Goal: Task Accomplishment & Management: Manage account settings

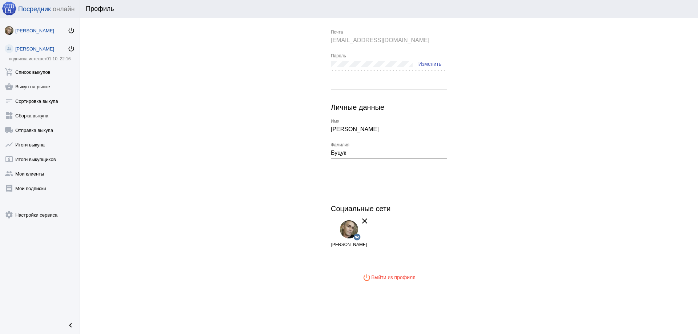
click at [35, 47] on div "[PERSON_NAME]" at bounding box center [41, 48] width 52 height 5
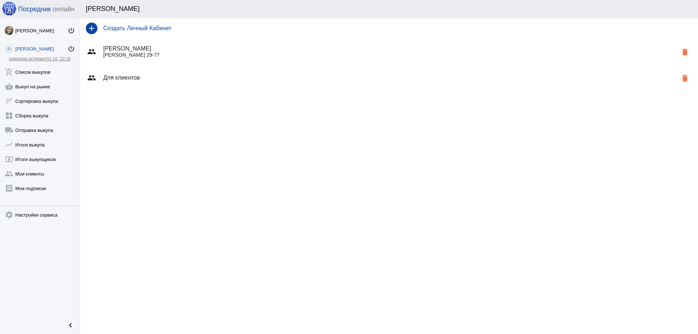
click at [140, 53] on p "[PERSON_NAME] 29-77" at bounding box center [390, 55] width 574 height 6
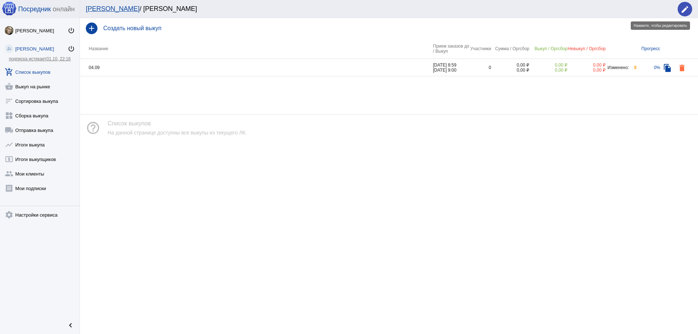
click at [684, 11] on mat-icon "edit" at bounding box center [684, 9] width 9 height 9
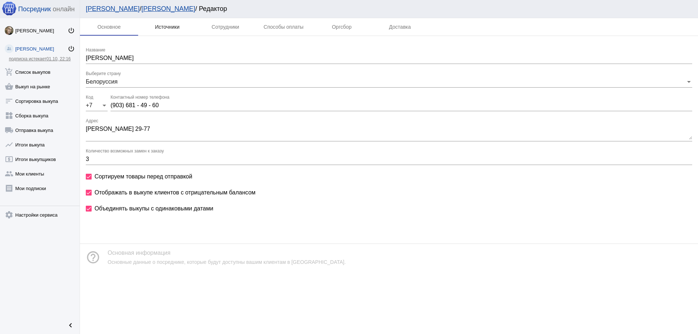
click at [169, 28] on div "Источники" at bounding box center [167, 27] width 25 height 6
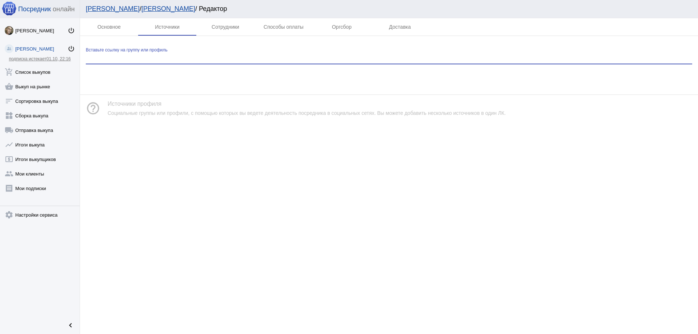
click at [185, 58] on input "Вставьте ссылку на группу или профиль" at bounding box center [389, 58] width 606 height 7
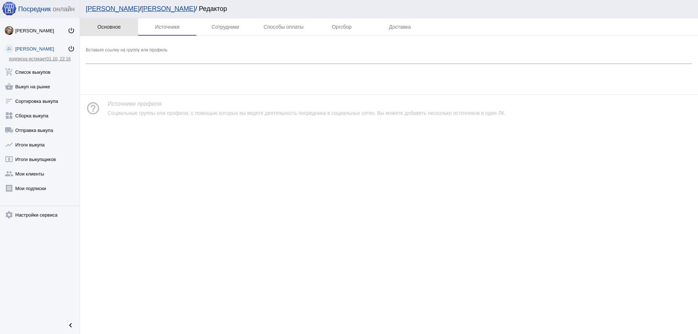
click at [130, 30] on div "Основное" at bounding box center [109, 26] width 58 height 17
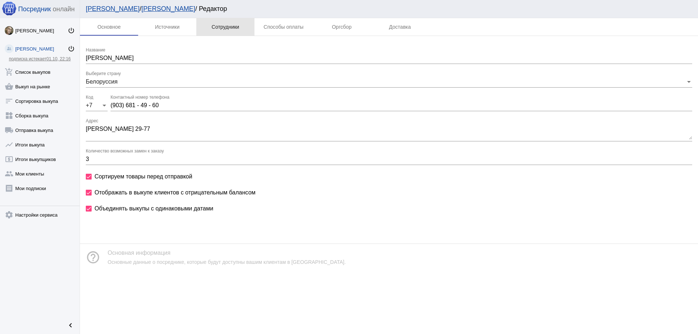
click at [219, 23] on div "Сотрудники" at bounding box center [225, 26] width 58 height 17
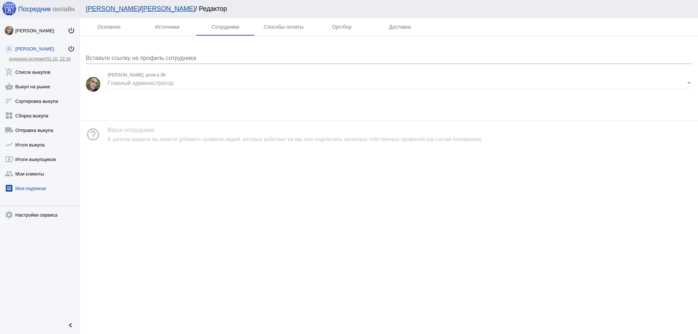
click at [20, 189] on link "receipt [PERSON_NAME] подписки" at bounding box center [40, 186] width 80 height 15
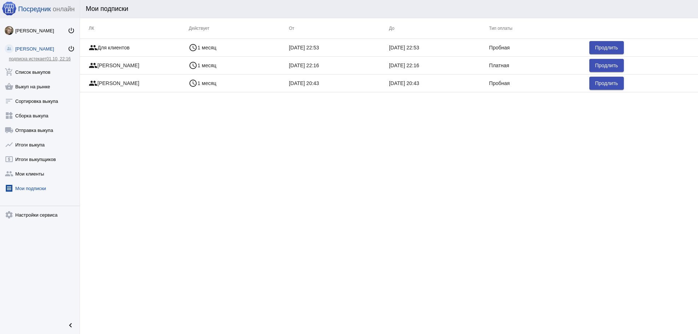
click at [29, 47] on div "[PERSON_NAME]" at bounding box center [41, 48] width 52 height 5
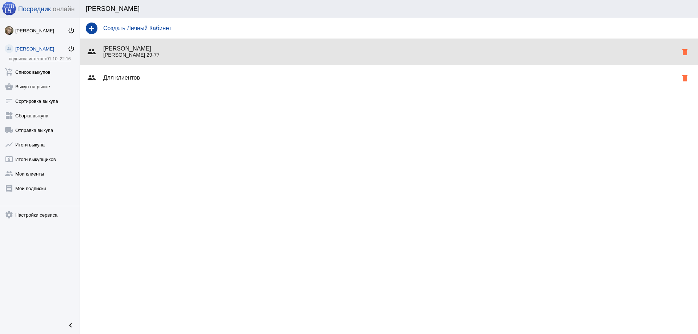
click at [134, 59] on div "group [PERSON_NAME] 29-77 delete" at bounding box center [389, 52] width 618 height 26
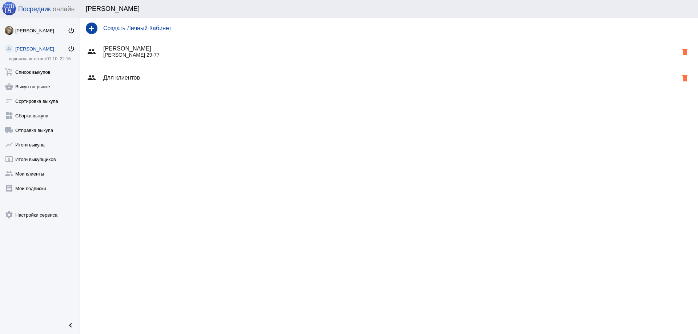
click at [174, 78] on h4 "Для клиентов" at bounding box center [390, 77] width 574 height 7
click at [156, 73] on div "group Для клиентов delete" at bounding box center [389, 78] width 618 height 26
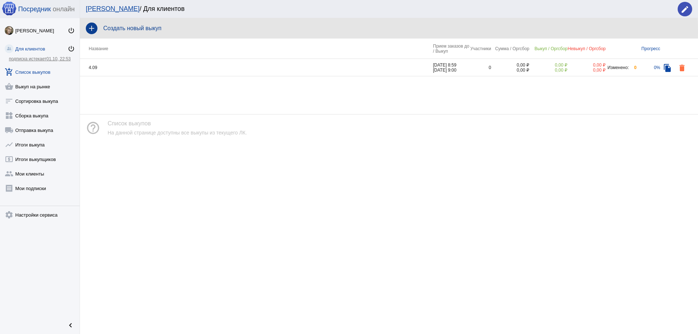
click at [182, 31] on h4 "Создать новый выкуп" at bounding box center [397, 28] width 589 height 7
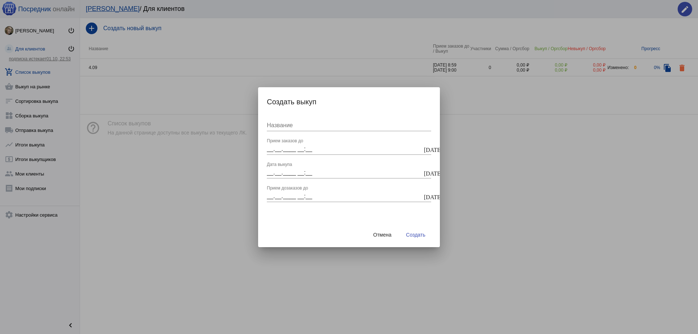
click at [514, 235] on div at bounding box center [349, 167] width 698 height 334
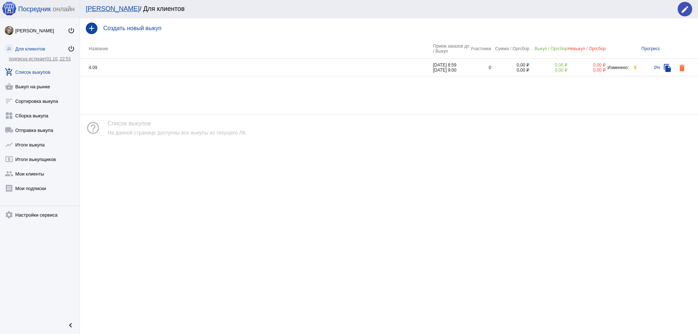
click at [679, 6] on button "edit" at bounding box center [684, 9] width 15 height 15
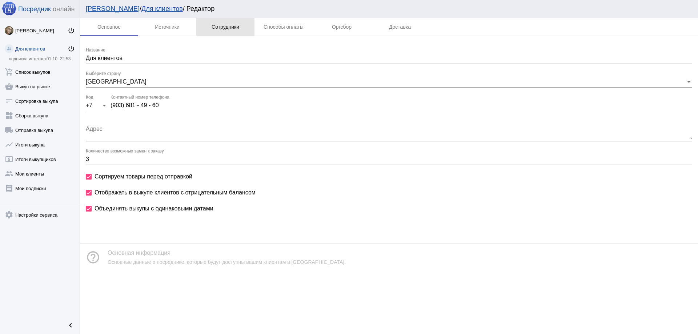
click at [215, 32] on div "Сотрудники" at bounding box center [225, 26] width 58 height 17
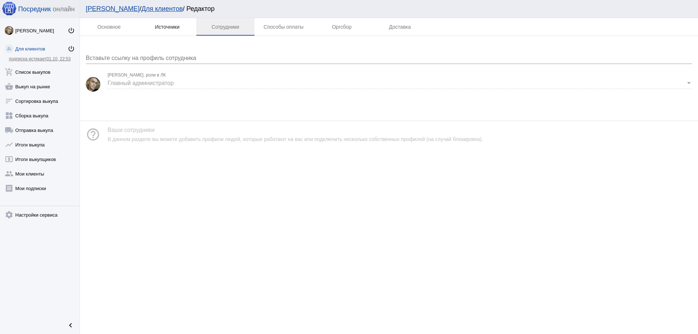
click at [170, 32] on div "Источники" at bounding box center [167, 26] width 58 height 17
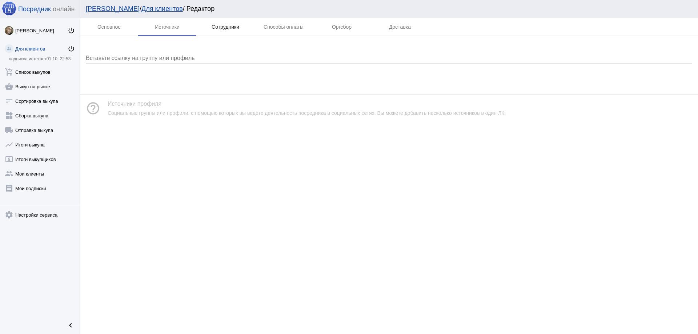
click at [217, 24] on div "Сотрудники" at bounding box center [225, 26] width 58 height 17
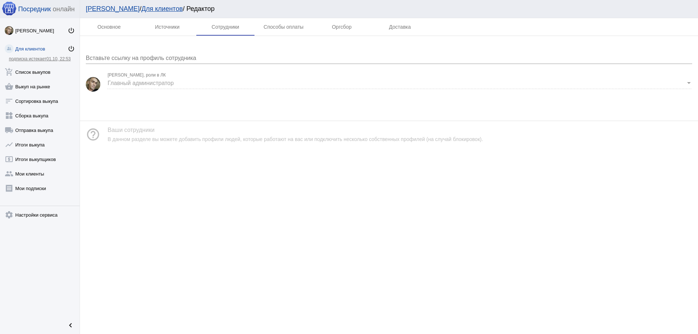
click at [23, 49] on div "Для клиентов" at bounding box center [41, 48] width 52 height 5
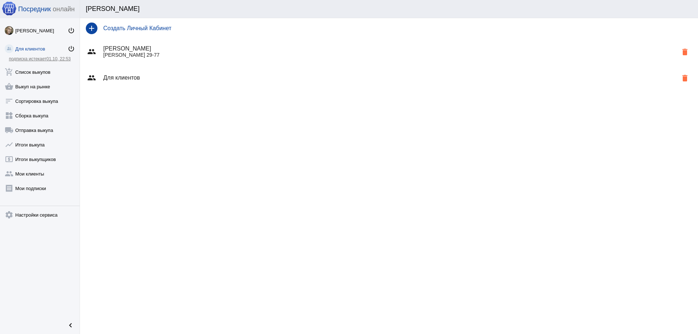
click at [149, 48] on h4 "[PERSON_NAME]" at bounding box center [390, 48] width 574 height 7
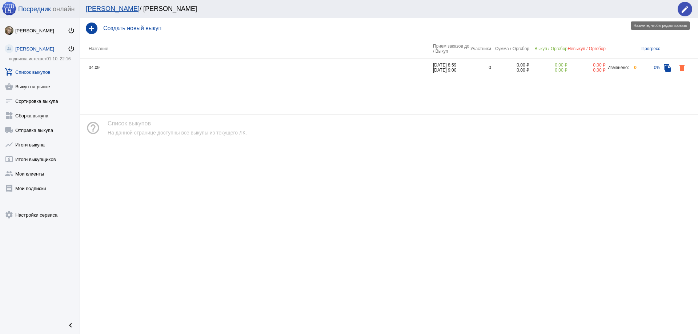
click at [691, 10] on button "edit" at bounding box center [684, 9] width 15 height 15
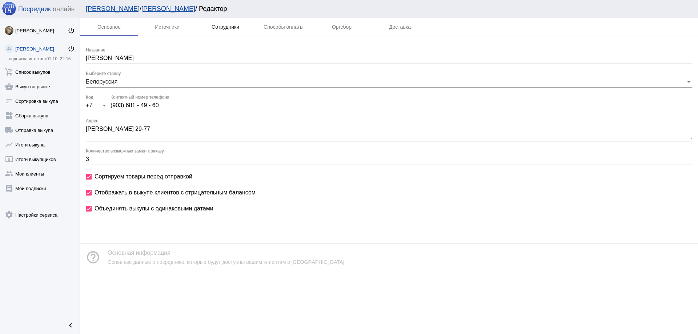
click at [214, 29] on div "Сотрудники" at bounding box center [225, 27] width 28 height 6
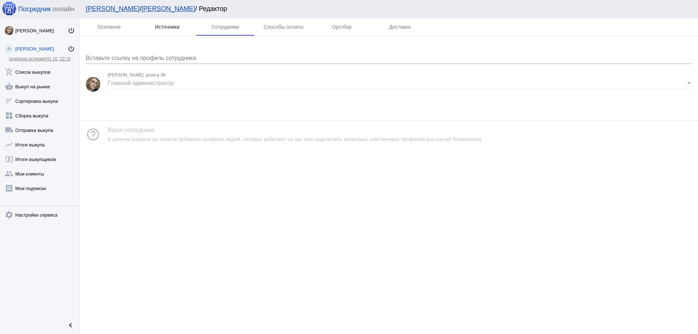
click at [167, 29] on div "Источники" at bounding box center [167, 27] width 25 height 6
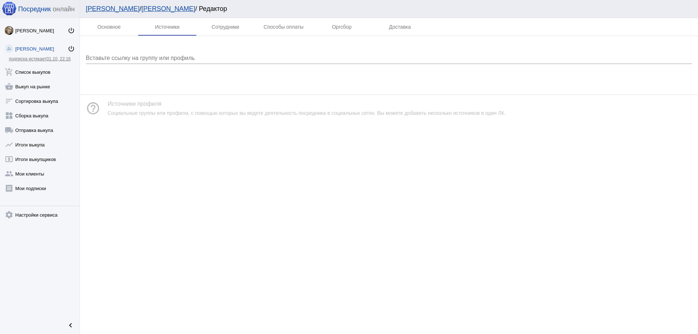
click at [34, 50] on div "[PERSON_NAME]" at bounding box center [41, 48] width 52 height 5
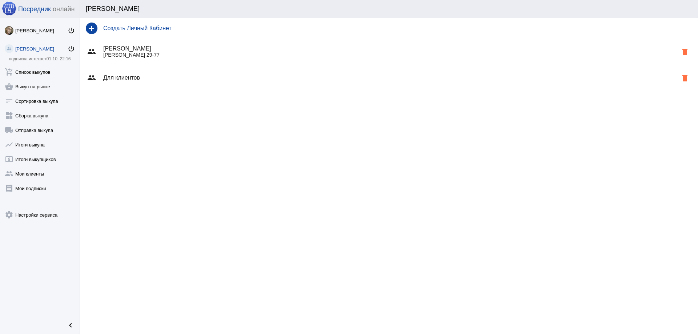
click at [153, 57] on p "[PERSON_NAME] 29-77" at bounding box center [390, 55] width 574 height 6
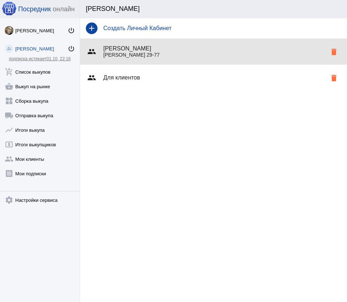
click at [176, 57] on p "[PERSON_NAME] 29-77" at bounding box center [214, 55] width 223 height 6
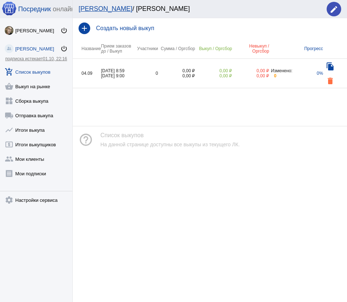
click at [333, 9] on mat-icon "edit" at bounding box center [333, 9] width 9 height 9
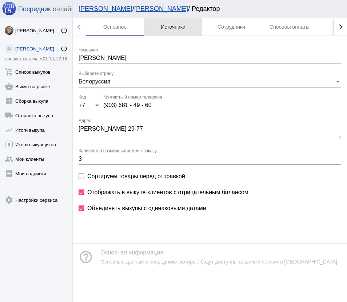
click at [175, 29] on div "Источники" at bounding box center [173, 27] width 25 height 6
